Goal: Task Accomplishment & Management: Manage account settings

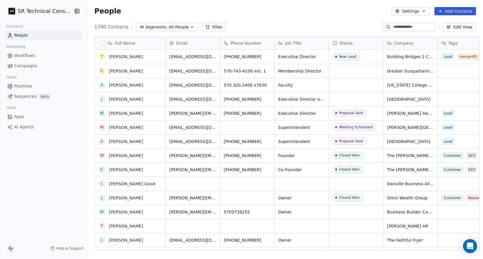
scroll to position [228, 399]
click at [444, 8] on button "Add Contacts" at bounding box center [454, 11] width 41 height 8
click at [443, 31] on span "Import from CSV" at bounding box center [453, 33] width 34 height 6
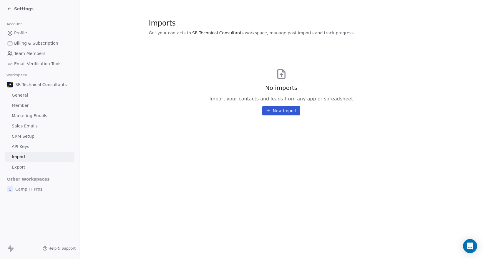
click at [269, 109] on icon at bounding box center [268, 111] width 5 height 5
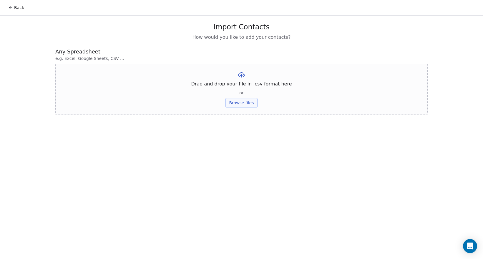
click at [242, 102] on button "Browse files" at bounding box center [241, 102] width 32 height 9
click at [231, 101] on button "Browse files" at bounding box center [241, 102] width 32 height 9
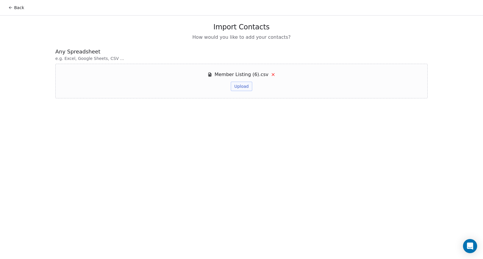
click at [244, 88] on button "Upload" at bounding box center [241, 86] width 21 height 9
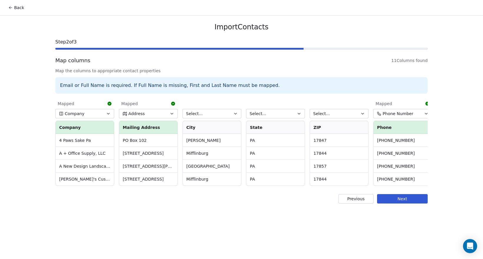
click at [297, 116] on icon "button" at bounding box center [298, 113] width 5 height 5
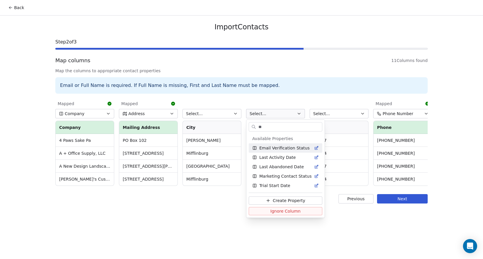
type input "*"
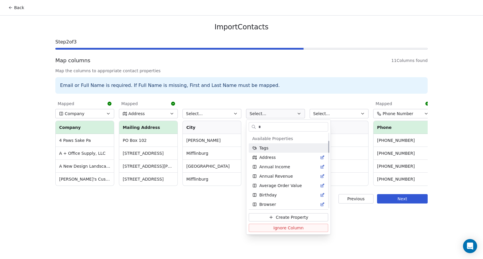
scroll to position [49, 0]
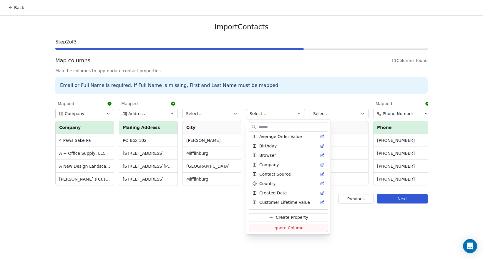
click at [203, 113] on html "Back Import Contacts Step 2 of 3 Map columns 11 Columns found Map the columns t…" at bounding box center [241, 129] width 483 height 259
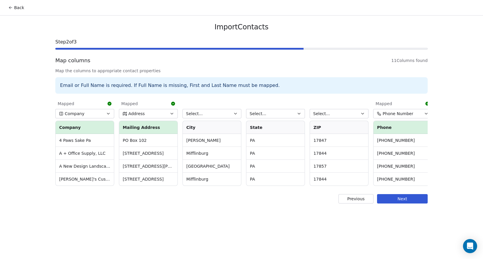
click at [203, 113] on button "Select..." at bounding box center [211, 113] width 59 height 9
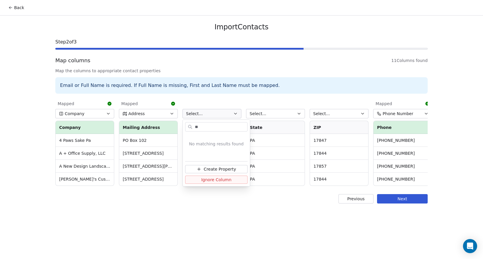
type input "*"
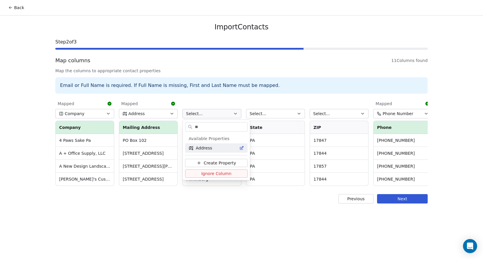
type input "*"
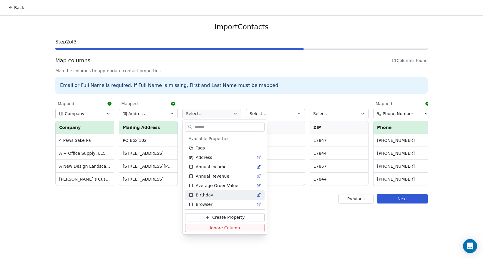
click at [169, 216] on html "Back Import Contacts Step 2 of 3 Map columns 11 Columns found Map the columns t…" at bounding box center [241, 129] width 483 height 259
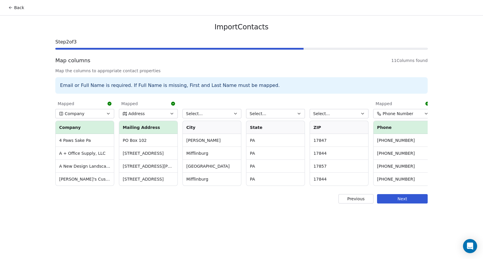
click at [326, 115] on span "Select..." at bounding box center [321, 114] width 17 height 6
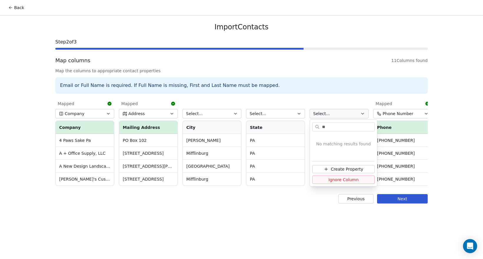
type input "*"
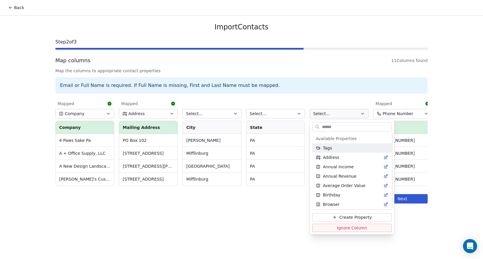
scroll to position [322, 0]
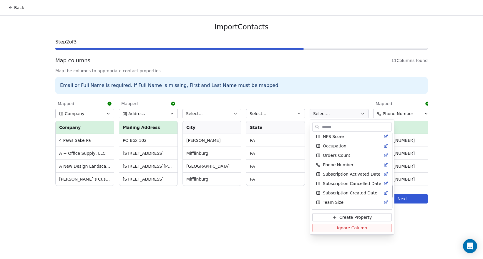
click at [247, 231] on html "Back Import Contacts Step 2 of 3 Map columns 11 Columns found Map the columns t…" at bounding box center [241, 129] width 483 height 259
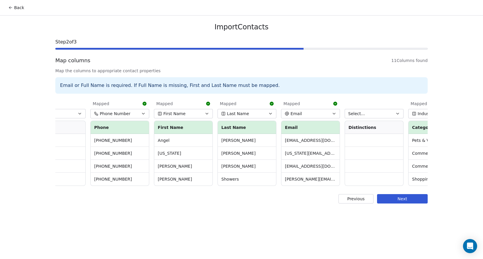
scroll to position [0, 322]
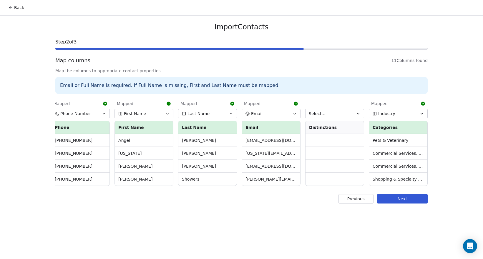
click at [359, 115] on icon "button" at bounding box center [358, 113] width 5 height 5
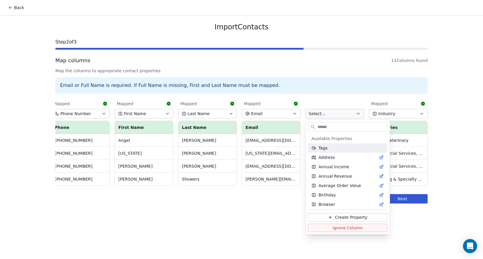
click at [333, 82] on html "Back Import Contacts Step 2 of 3 Map columns 11 Columns found Map the columns t…" at bounding box center [241, 129] width 483 height 259
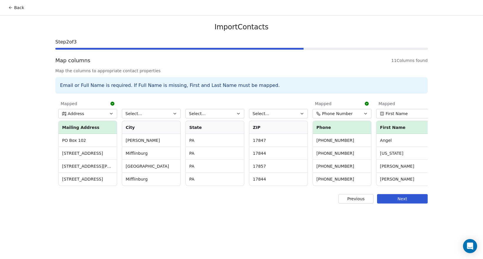
scroll to position [0, 0]
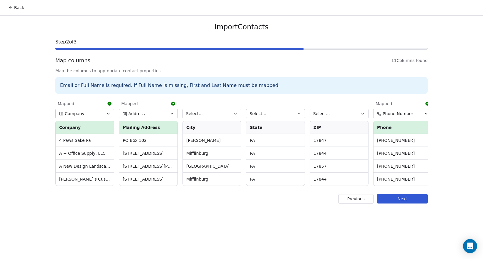
click at [394, 196] on button "Next" at bounding box center [402, 198] width 51 height 9
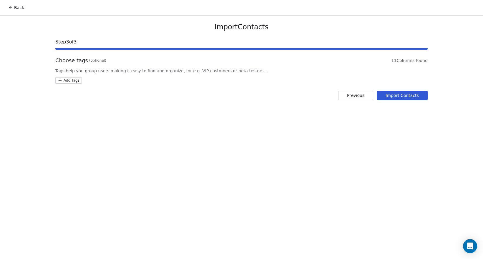
click at [74, 81] on html "Back Import Contacts Step 3 of 3 Choose tags (optional) 11 Columns found Tags h…" at bounding box center [241, 129] width 483 height 259
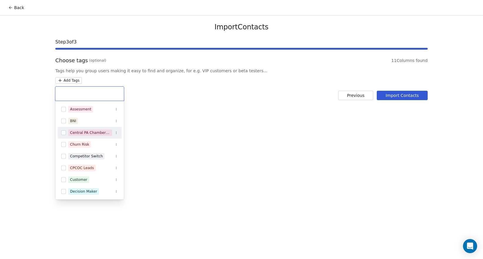
click at [64, 133] on button "Suggestions" at bounding box center [63, 133] width 5 height 5
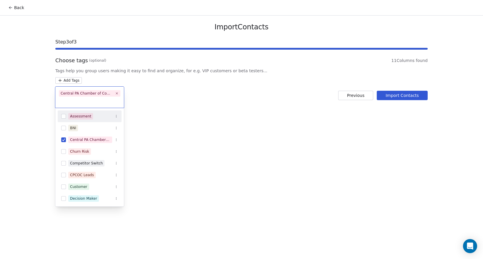
click at [184, 101] on html "Back Import Contacts Step 3 of 3 Choose tags (optional) 11 Columns found Tags h…" at bounding box center [241, 129] width 483 height 259
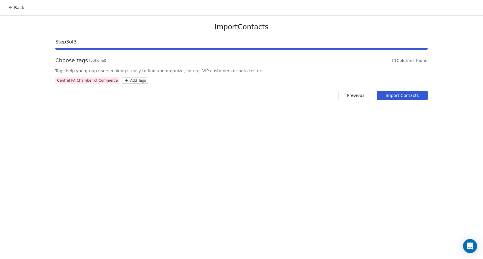
click at [397, 96] on button "Import Contacts" at bounding box center [401, 95] width 51 height 9
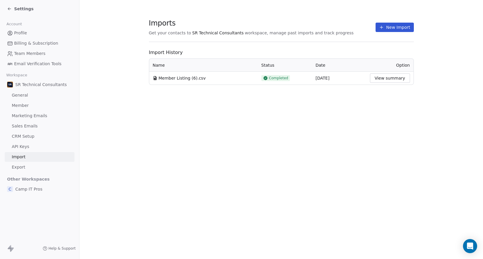
click at [383, 76] on button "View summary" at bounding box center [390, 78] width 40 height 9
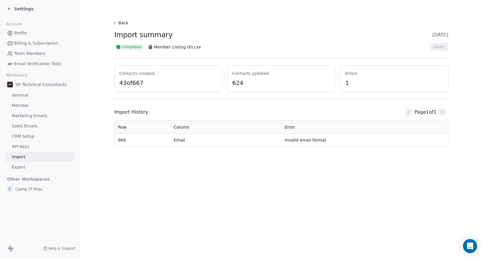
click at [15, 9] on span "Settings" at bounding box center [23, 9] width 19 height 6
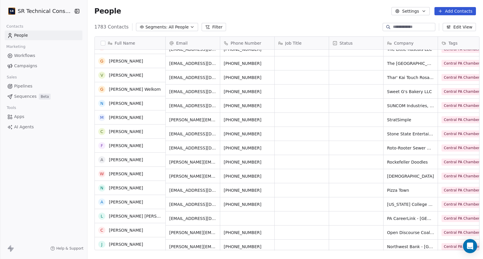
scroll to position [98, 0]
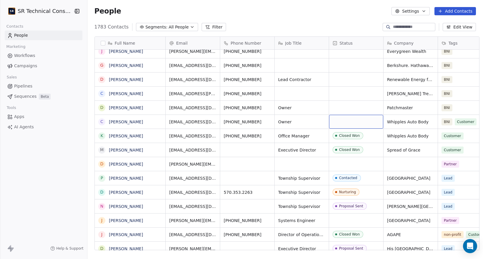
click at [340, 121] on div "grid" at bounding box center [356, 122] width 54 height 14
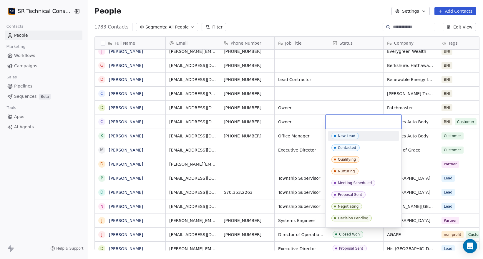
click at [71, 150] on html "SR Technical Consultants Contacts People Marketing Workflows Campaigns Sales Pi…" at bounding box center [241, 129] width 483 height 259
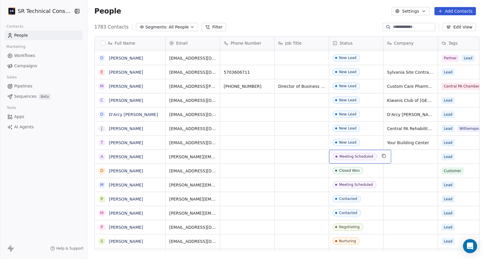
click at [374, 156] on div "Meeting Scheduled" at bounding box center [360, 157] width 62 height 14
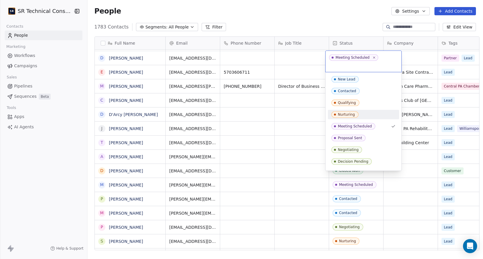
click at [349, 113] on div "Nurturing" at bounding box center [346, 115] width 17 height 4
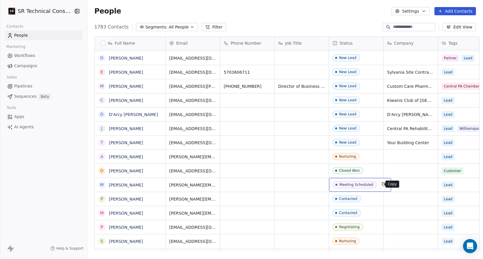
click at [380, 182] on button "grid" at bounding box center [383, 184] width 7 height 7
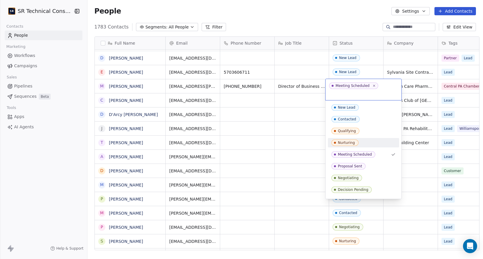
click at [345, 141] on div "Nurturing" at bounding box center [346, 143] width 17 height 4
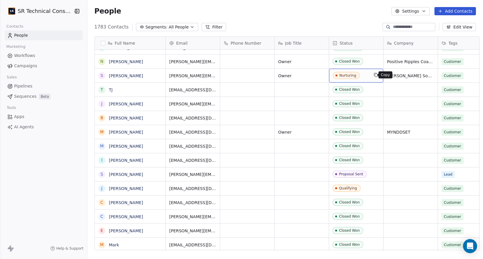
click at [373, 76] on icon "grid" at bounding box center [375, 75] width 5 height 5
click at [340, 74] on div "Nurturing" at bounding box center [347, 76] width 17 height 4
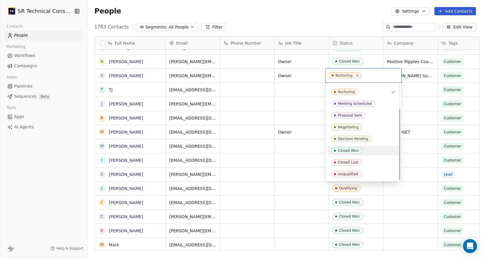
click at [342, 149] on div "Closed Won" at bounding box center [348, 151] width 21 height 4
